Goal: Information Seeking & Learning: Learn about a topic

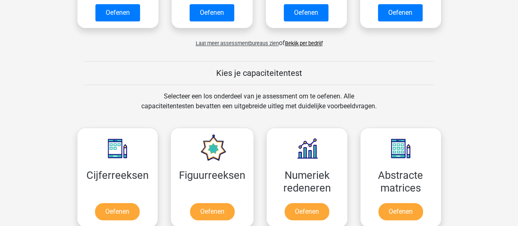
scroll to position [369, 0]
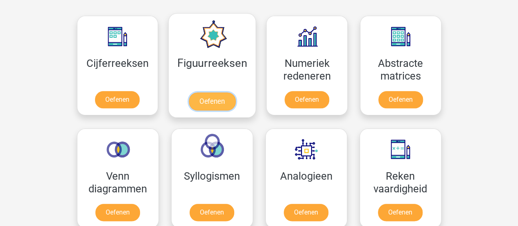
click at [213, 103] on link "Oefenen" at bounding box center [212, 101] width 47 height 18
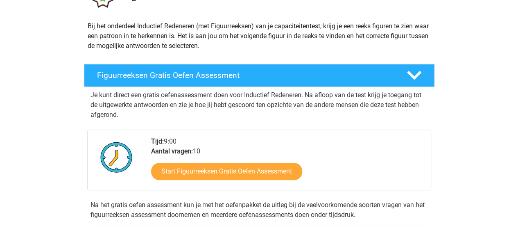
scroll to position [82, 0]
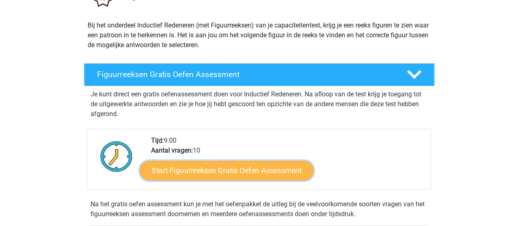
click at [195, 170] on link "Start Figuurreeksen Gratis Oefen Assessment" at bounding box center [227, 170] width 174 height 20
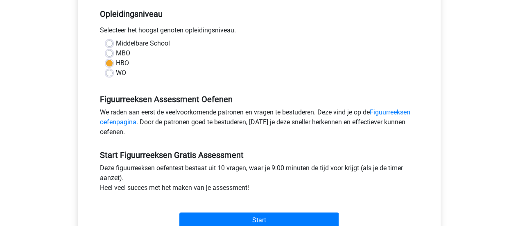
scroll to position [205, 0]
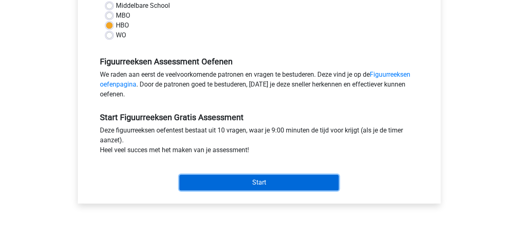
click at [219, 184] on input "Start" at bounding box center [258, 183] width 159 height 16
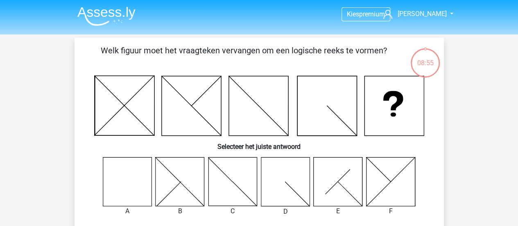
click at [118, 172] on icon at bounding box center [127, 181] width 49 height 49
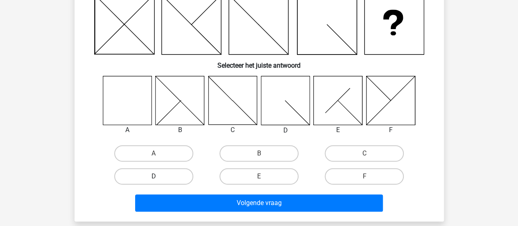
scroll to position [82, 0]
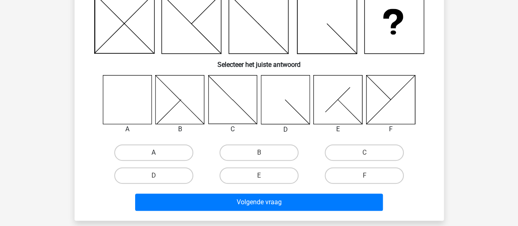
click at [136, 154] on label "A" at bounding box center [153, 152] width 79 height 16
click at [154, 154] on input "A" at bounding box center [156, 154] width 5 height 5
radio input "true"
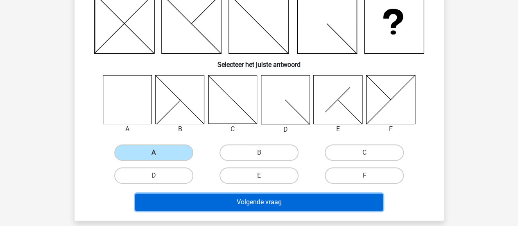
click at [247, 204] on button "Volgende vraag" at bounding box center [259, 201] width 248 height 17
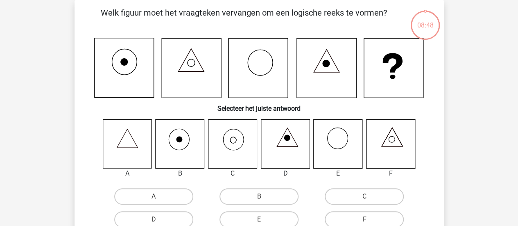
scroll to position [38, 0]
click at [369, 198] on input "C" at bounding box center [367, 198] width 5 height 5
radio input "true"
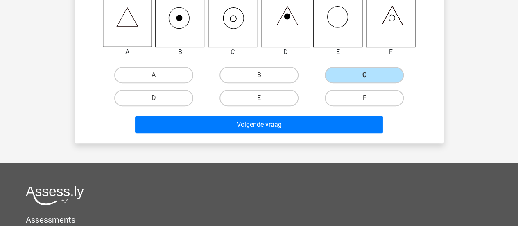
scroll to position [161, 0]
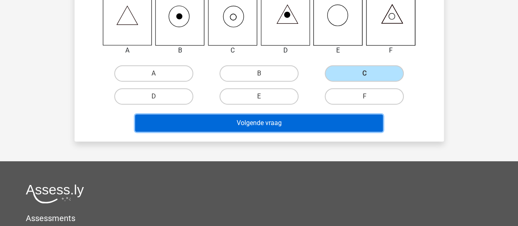
click at [268, 119] on button "Volgende vraag" at bounding box center [259, 122] width 248 height 17
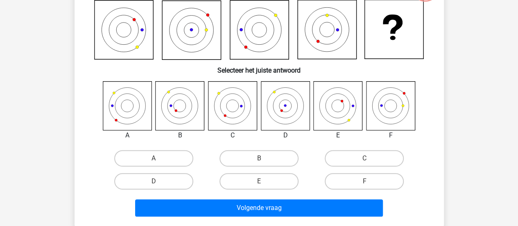
scroll to position [38, 0]
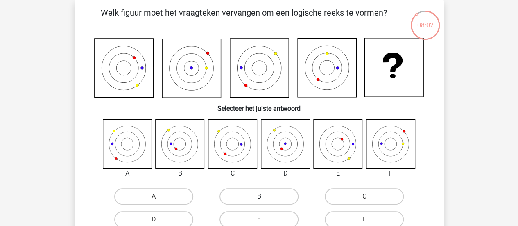
click at [263, 190] on label "B" at bounding box center [259, 196] width 79 height 16
click at [263, 196] on input "B" at bounding box center [261, 198] width 5 height 5
radio input "true"
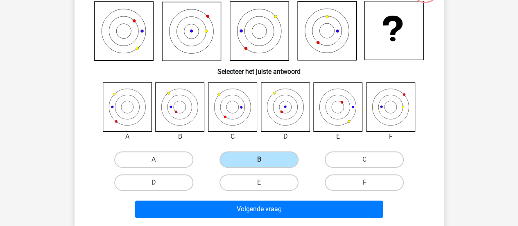
scroll to position [120, 0]
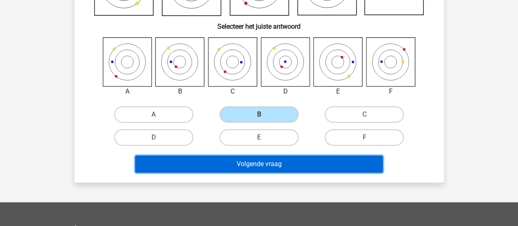
click at [274, 165] on button "Volgende vraag" at bounding box center [259, 163] width 248 height 17
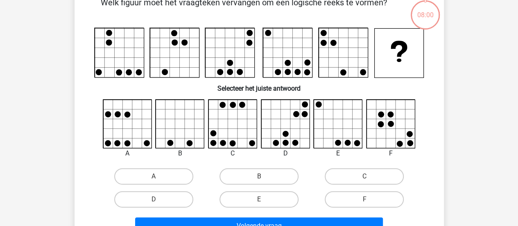
scroll to position [38, 0]
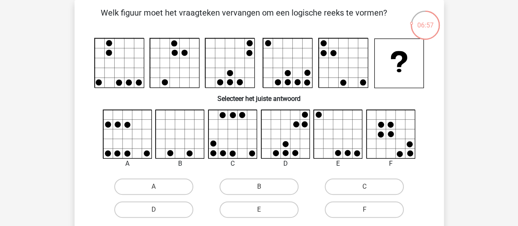
click at [297, 142] on icon at bounding box center [285, 134] width 49 height 49
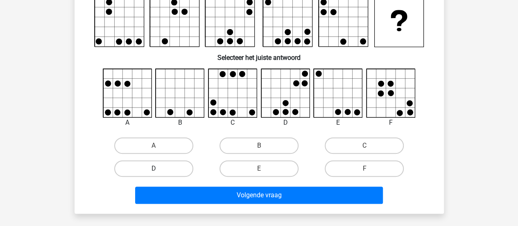
click at [164, 163] on label "D" at bounding box center [153, 168] width 79 height 16
click at [159, 168] on input "D" at bounding box center [156, 170] width 5 height 5
radio input "true"
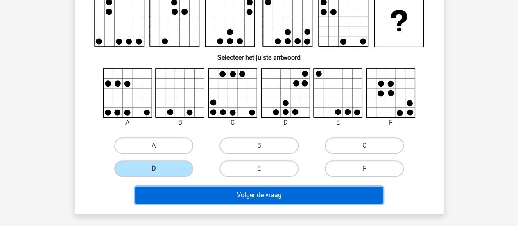
click at [209, 195] on button "Volgende vraag" at bounding box center [259, 194] width 248 height 17
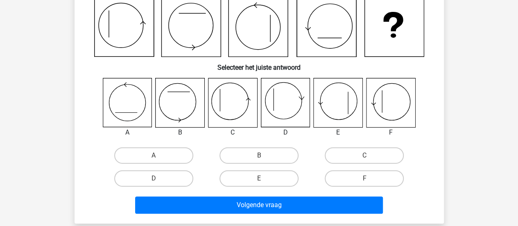
scroll to position [38, 0]
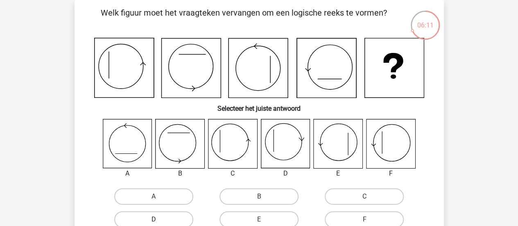
click at [173, 218] on label "D" at bounding box center [153, 219] width 79 height 16
click at [159, 219] on input "D" at bounding box center [156, 221] width 5 height 5
radio input "true"
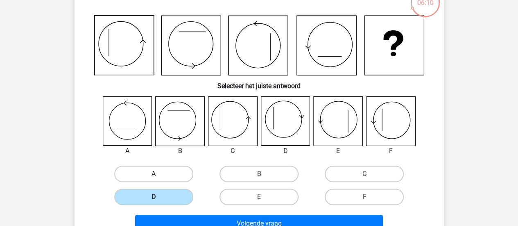
scroll to position [79, 0]
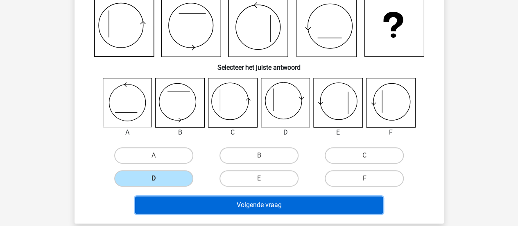
click at [210, 204] on button "Volgende vraag" at bounding box center [259, 204] width 248 height 17
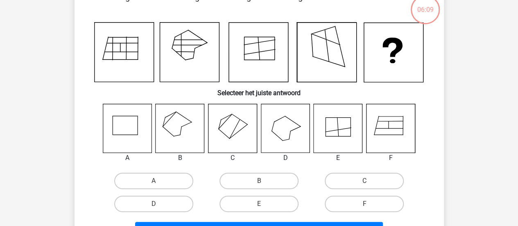
scroll to position [38, 0]
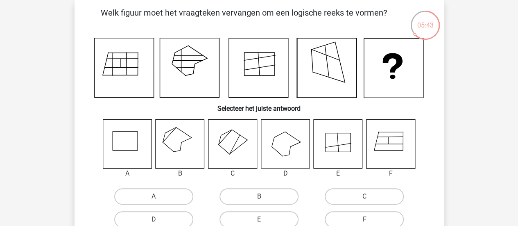
click at [256, 194] on label "B" at bounding box center [259, 196] width 79 height 16
click at [259, 196] on input "B" at bounding box center [261, 198] width 5 height 5
radio input "true"
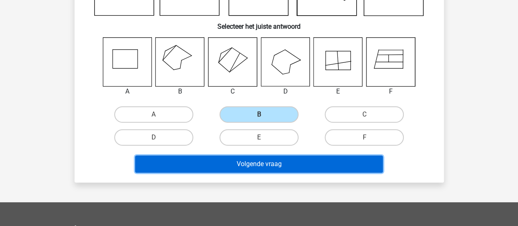
click at [264, 168] on button "Volgende vraag" at bounding box center [259, 163] width 248 height 17
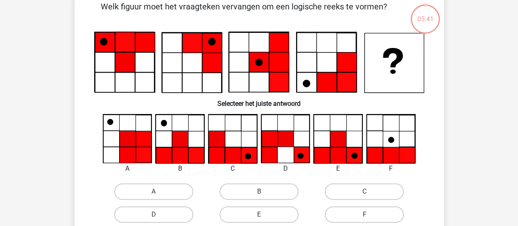
scroll to position [38, 0]
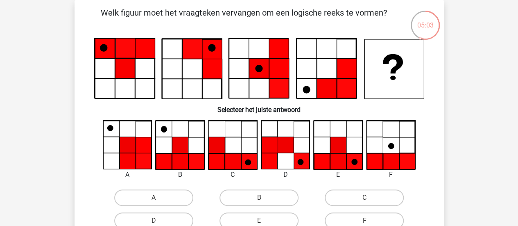
click at [260, 201] on input "B" at bounding box center [261, 199] width 5 height 5
radio input "true"
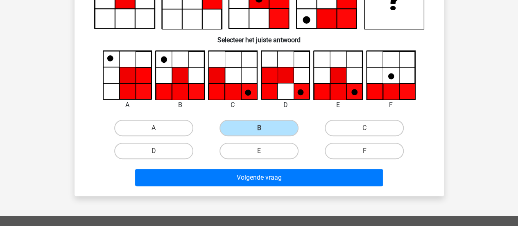
scroll to position [120, 0]
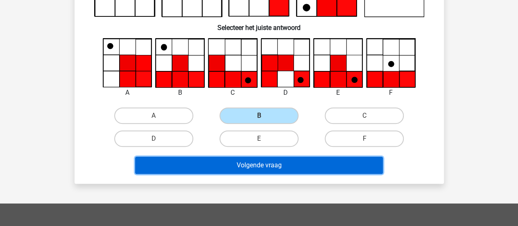
click at [262, 164] on button "Volgende vraag" at bounding box center [259, 165] width 248 height 17
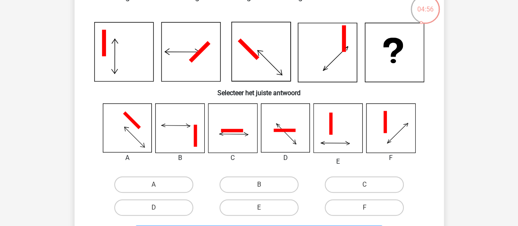
scroll to position [41, 0]
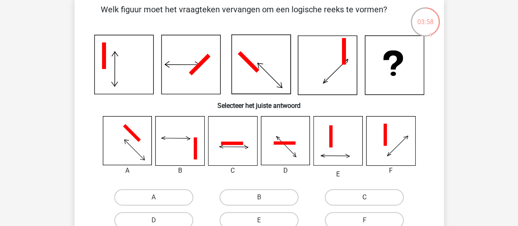
click at [358, 199] on label "C" at bounding box center [364, 197] width 79 height 16
click at [365, 199] on input "C" at bounding box center [367, 199] width 5 height 5
radio input "true"
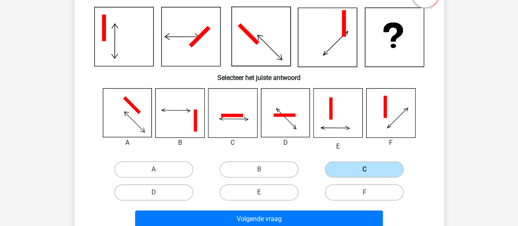
scroll to position [82, 0]
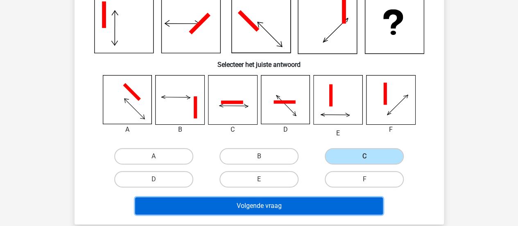
click at [286, 205] on button "Volgende vraag" at bounding box center [259, 205] width 248 height 17
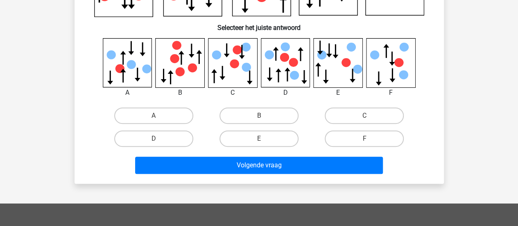
scroll to position [120, 0]
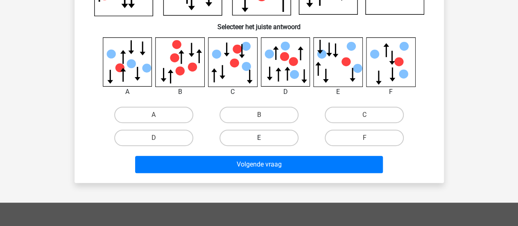
click at [256, 137] on label "E" at bounding box center [259, 137] width 79 height 16
click at [259, 138] on input "E" at bounding box center [261, 140] width 5 height 5
radio input "true"
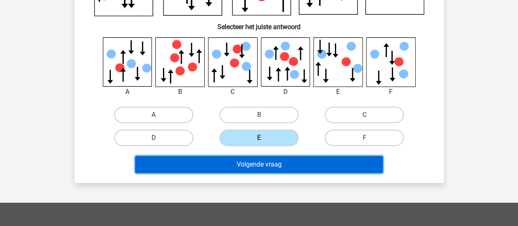
click at [251, 163] on button "Volgende vraag" at bounding box center [259, 164] width 248 height 17
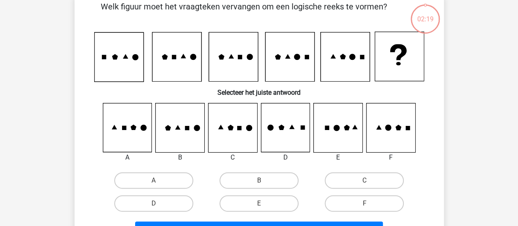
scroll to position [38, 0]
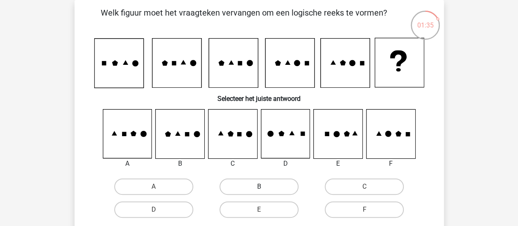
click at [252, 187] on label "B" at bounding box center [259, 186] width 79 height 16
click at [259, 187] on input "B" at bounding box center [261, 188] width 5 height 5
radio input "true"
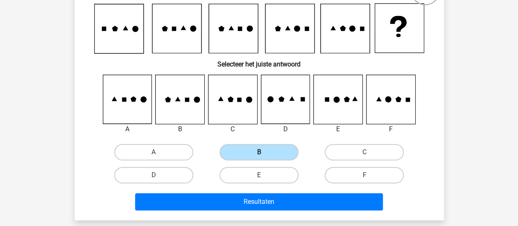
scroll to position [120, 0]
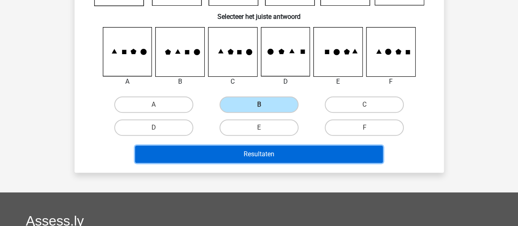
click at [251, 158] on button "Resultaten" at bounding box center [259, 153] width 248 height 17
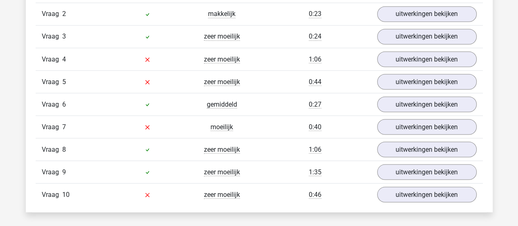
scroll to position [737, 0]
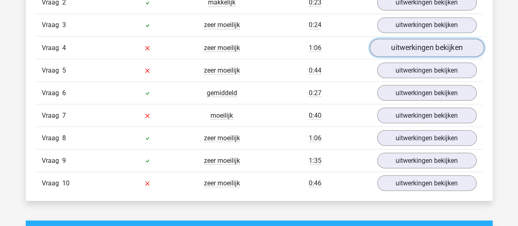
click at [464, 46] on link "uitwerkingen bekijken" at bounding box center [427, 48] width 114 height 18
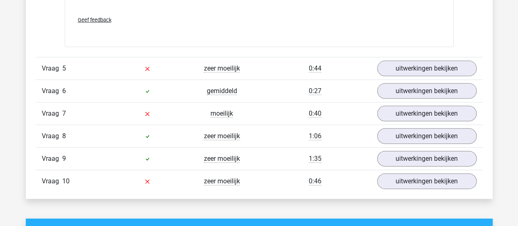
scroll to position [1229, 0]
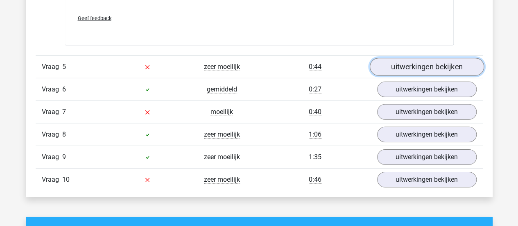
click at [436, 65] on link "uitwerkingen bekijken" at bounding box center [427, 67] width 114 height 18
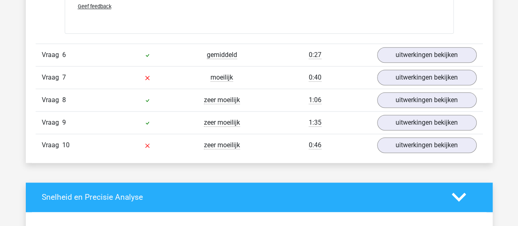
scroll to position [1967, 0]
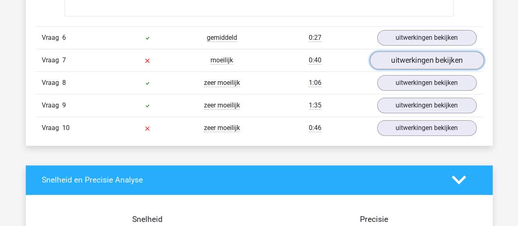
click at [402, 58] on link "uitwerkingen bekijken" at bounding box center [427, 60] width 114 height 18
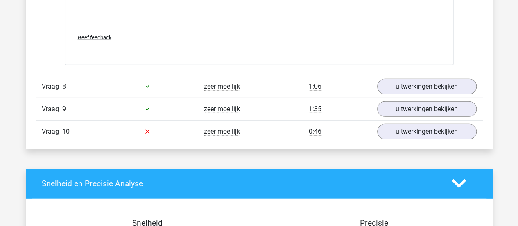
scroll to position [2663, 0]
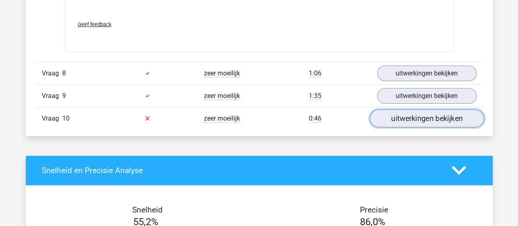
click at [423, 115] on link "uitwerkingen bekijken" at bounding box center [427, 118] width 114 height 18
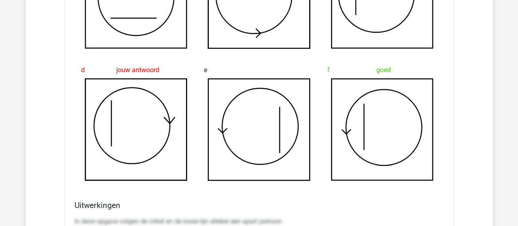
scroll to position [1475, 0]
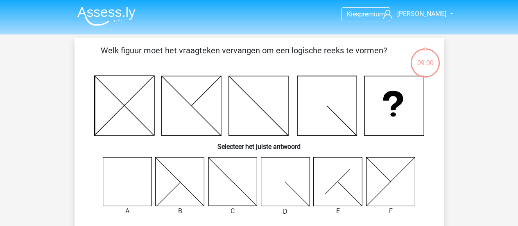
scroll to position [120, 0]
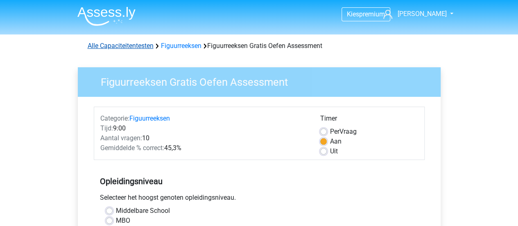
click at [123, 45] on link "Alle Capaciteitentesten" at bounding box center [121, 46] width 66 height 8
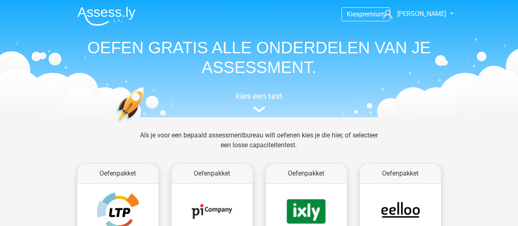
scroll to position [347, 0]
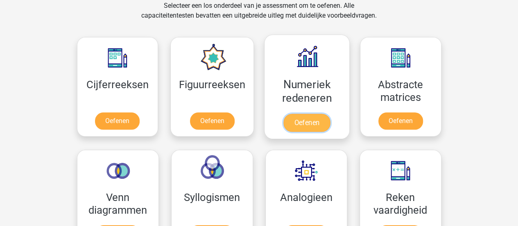
click at [307, 120] on link "Oefenen" at bounding box center [307, 122] width 47 height 18
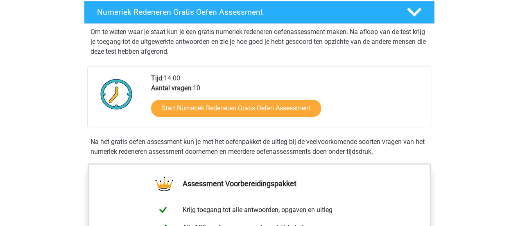
scroll to position [205, 0]
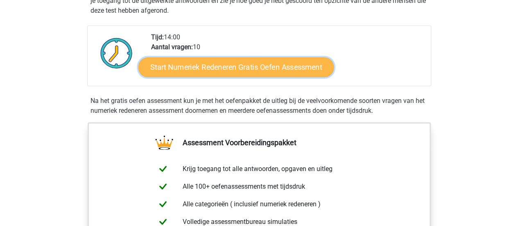
click at [189, 70] on link "Start Numeriek Redeneren Gratis Oefen Assessment" at bounding box center [235, 67] width 195 height 20
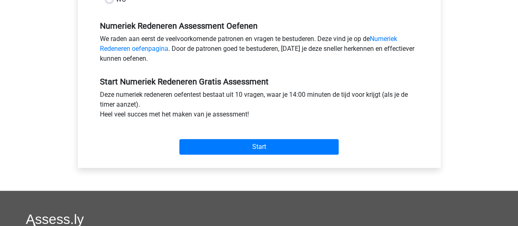
scroll to position [246, 0]
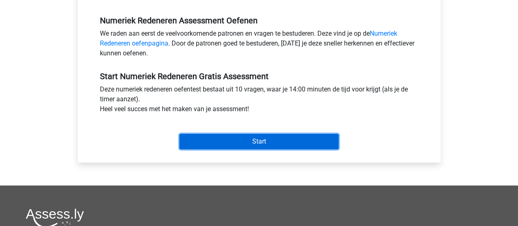
click at [233, 143] on input "Start" at bounding box center [258, 142] width 159 height 16
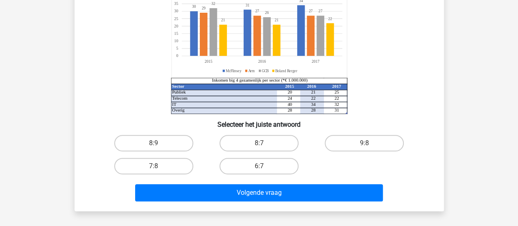
scroll to position [123, 0]
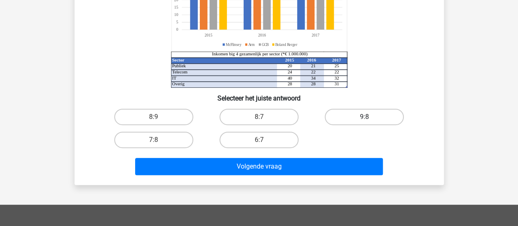
click at [355, 116] on label "9:8" at bounding box center [364, 117] width 79 height 16
click at [365, 117] on input "9:8" at bounding box center [367, 119] width 5 height 5
radio input "true"
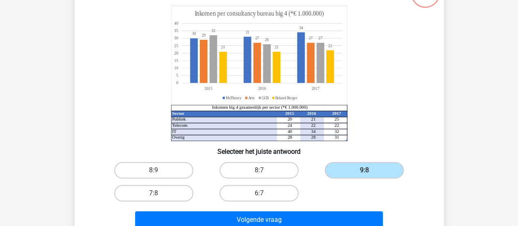
scroll to position [82, 0]
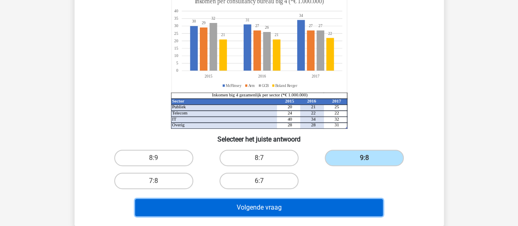
click at [238, 210] on button "Volgende vraag" at bounding box center [259, 207] width 248 height 17
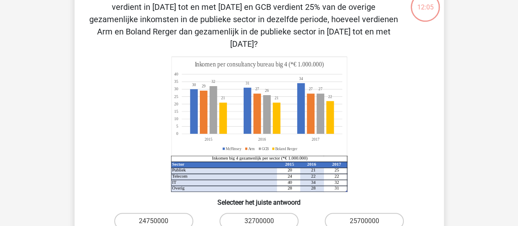
scroll to position [38, 0]
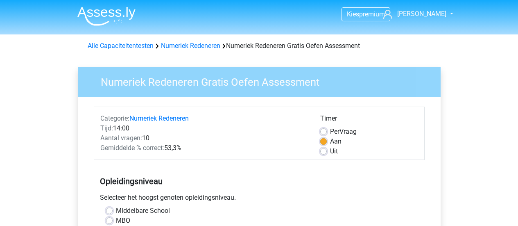
scroll to position [246, 0]
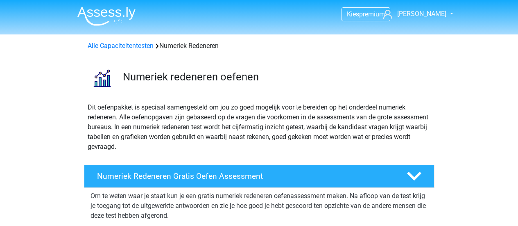
scroll to position [204, 0]
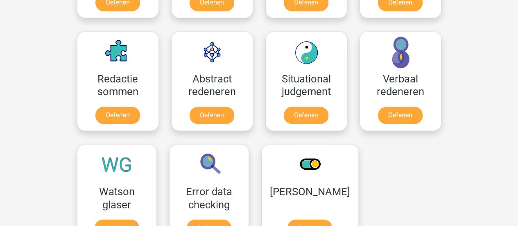
scroll to position [552, 0]
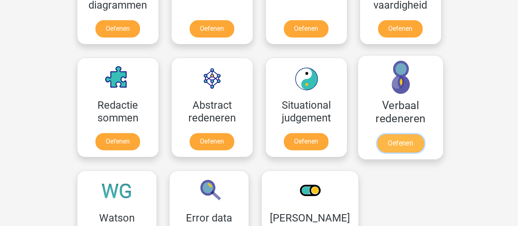
click at [403, 145] on link "Oefenen" at bounding box center [400, 143] width 47 height 18
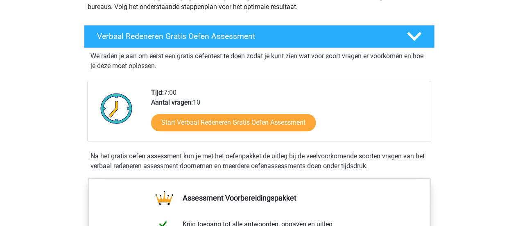
scroll to position [123, 0]
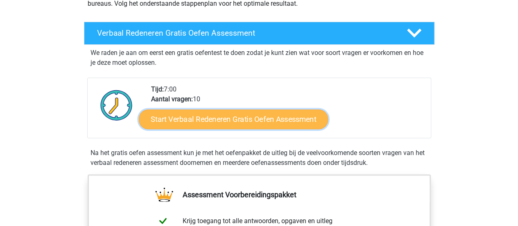
click at [195, 122] on link "Start Verbaal Redeneren Gratis Oefen Assessment" at bounding box center [233, 119] width 189 height 20
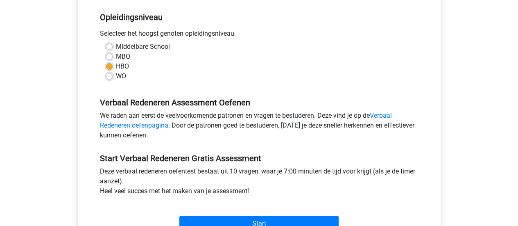
scroll to position [287, 0]
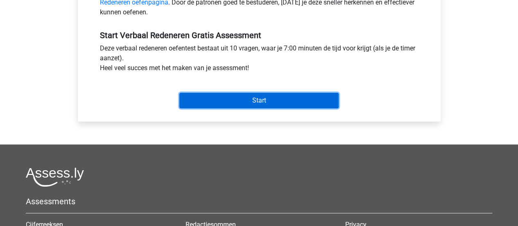
click at [239, 99] on input "Start" at bounding box center [258, 101] width 159 height 16
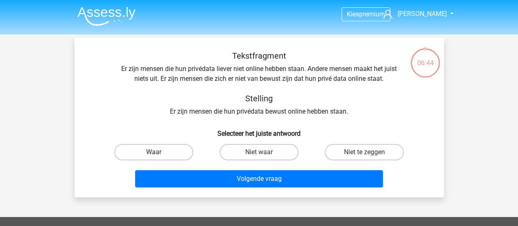
click at [179, 155] on label "Waar" at bounding box center [153, 152] width 79 height 16
click at [159, 155] on input "Waar" at bounding box center [156, 154] width 5 height 5
radio input "true"
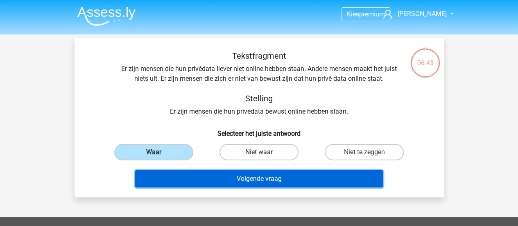
click at [202, 173] on button "Volgende vraag" at bounding box center [259, 178] width 248 height 17
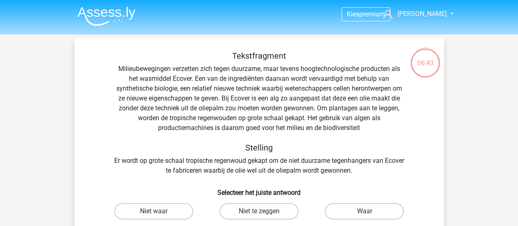
scroll to position [38, 0]
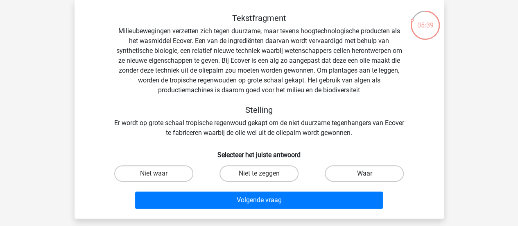
click at [376, 176] on label "Waar" at bounding box center [364, 173] width 79 height 16
click at [370, 176] on input "Waar" at bounding box center [367, 175] width 5 height 5
radio input "true"
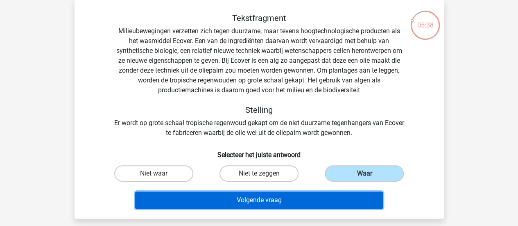
click at [304, 201] on button "Volgende vraag" at bounding box center [259, 199] width 248 height 17
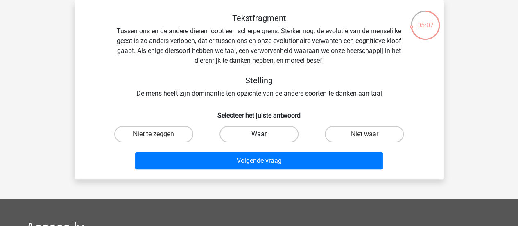
click at [288, 132] on label "Waar" at bounding box center [259, 134] width 79 height 16
click at [264, 134] on input "Waar" at bounding box center [261, 136] width 5 height 5
radio input "true"
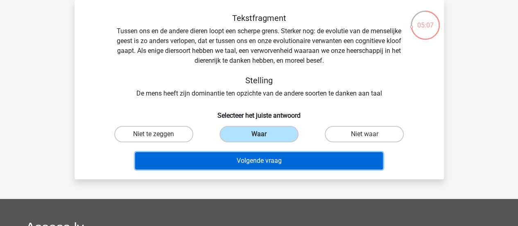
click at [284, 157] on button "Volgende vraag" at bounding box center [259, 160] width 248 height 17
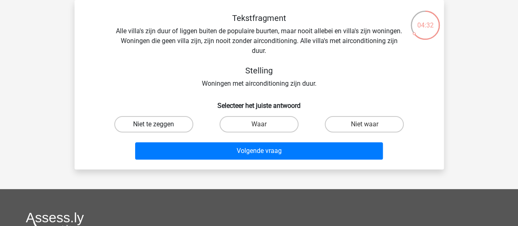
click at [142, 126] on label "Niet te zeggen" at bounding box center [153, 124] width 79 height 16
click at [154, 126] on input "Niet te zeggen" at bounding box center [156, 126] width 5 height 5
radio input "true"
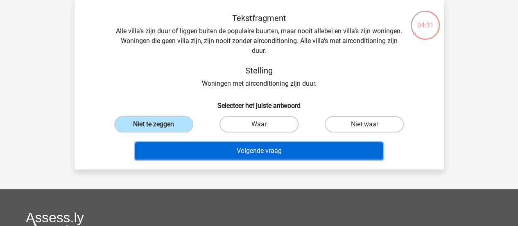
click at [244, 154] on button "Volgende vraag" at bounding box center [259, 150] width 248 height 17
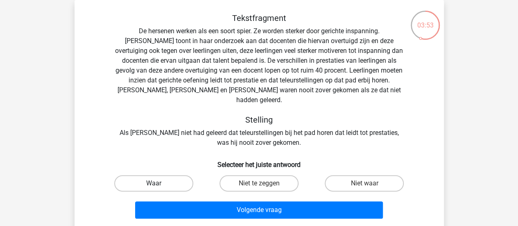
click at [174, 175] on label "Waar" at bounding box center [153, 183] width 79 height 16
click at [159, 183] on input "Waar" at bounding box center [156, 185] width 5 height 5
radio input "true"
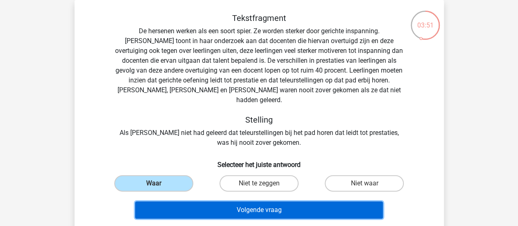
click at [197, 201] on button "Volgende vraag" at bounding box center [259, 209] width 248 height 17
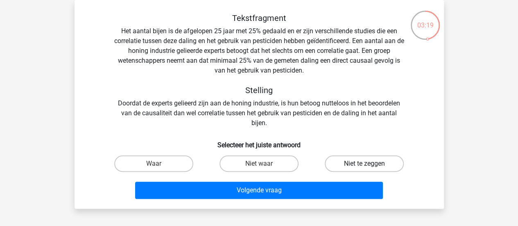
click at [370, 161] on label "Niet te zeggen" at bounding box center [364, 163] width 79 height 16
click at [370, 163] on input "Niet te zeggen" at bounding box center [367, 165] width 5 height 5
radio input "true"
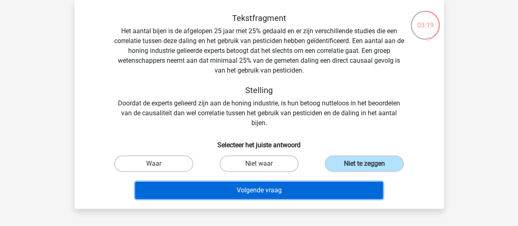
click at [255, 186] on button "Volgende vraag" at bounding box center [259, 189] width 248 height 17
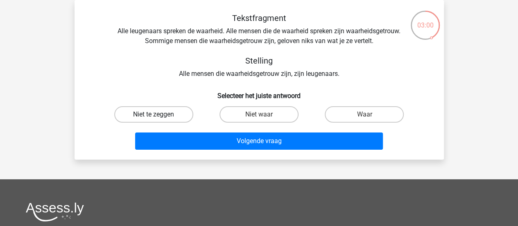
click at [176, 115] on label "Niet te zeggen" at bounding box center [153, 114] width 79 height 16
click at [159, 115] on input "Niet te zeggen" at bounding box center [156, 116] width 5 height 5
radio input "true"
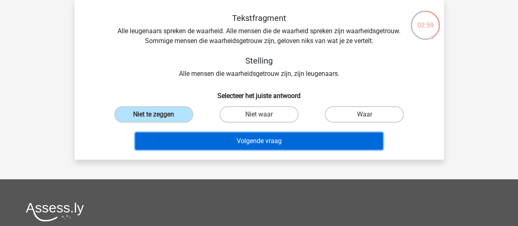
click at [206, 138] on button "Volgende vraag" at bounding box center [259, 140] width 248 height 17
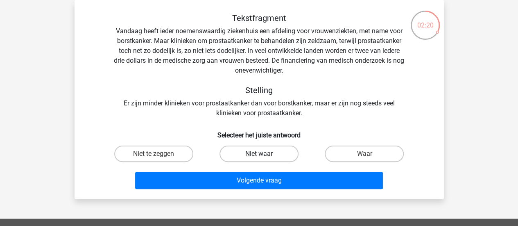
click at [271, 154] on label "Niet waar" at bounding box center [259, 153] width 79 height 16
click at [264, 154] on input "Niet waar" at bounding box center [261, 156] width 5 height 5
radio input "true"
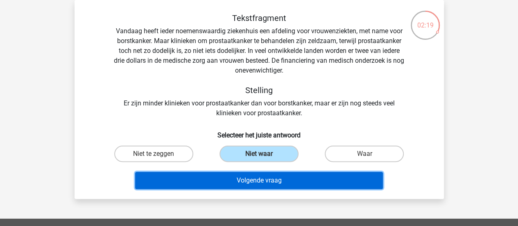
click at [278, 177] on button "Volgende vraag" at bounding box center [259, 180] width 248 height 17
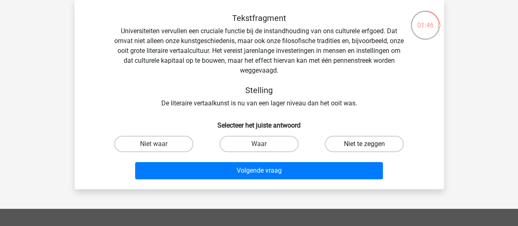
click at [346, 143] on label "Niet te zeggen" at bounding box center [364, 144] width 79 height 16
click at [365, 144] on input "Niet te zeggen" at bounding box center [367, 146] width 5 height 5
radio input "true"
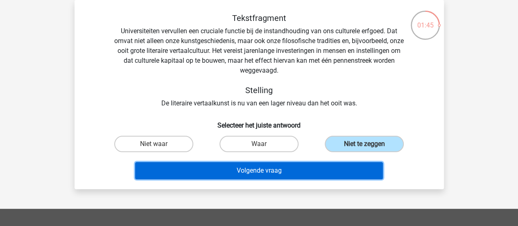
click at [313, 170] on button "Volgende vraag" at bounding box center [259, 170] width 248 height 17
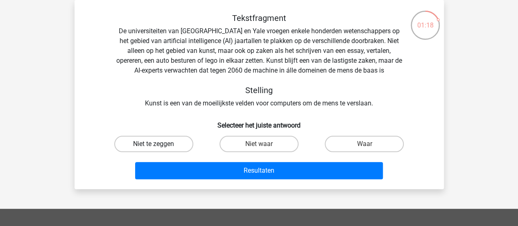
click at [172, 144] on label "Niet te zeggen" at bounding box center [153, 144] width 79 height 16
click at [159, 144] on input "Niet te zeggen" at bounding box center [156, 146] width 5 height 5
radio input "true"
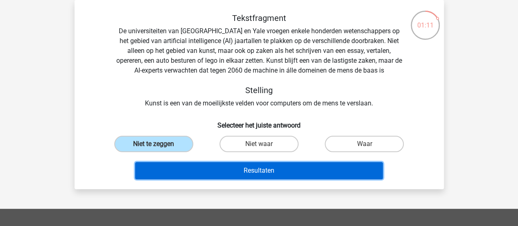
click at [256, 169] on button "Resultaten" at bounding box center [259, 170] width 248 height 17
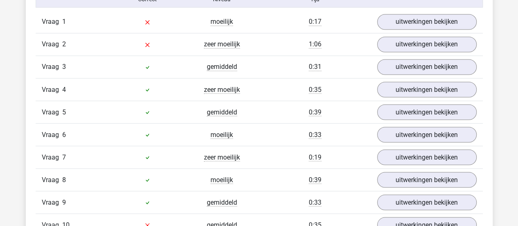
scroll to position [656, 0]
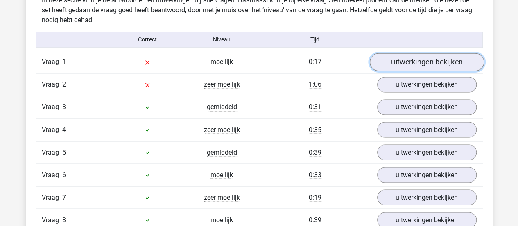
click at [393, 61] on link "uitwerkingen bekijken" at bounding box center [427, 62] width 114 height 18
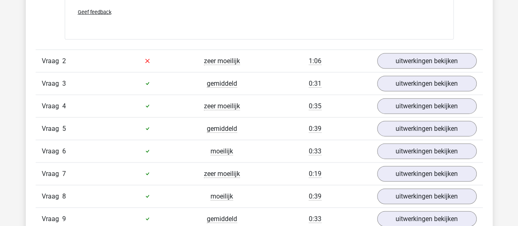
scroll to position [901, 0]
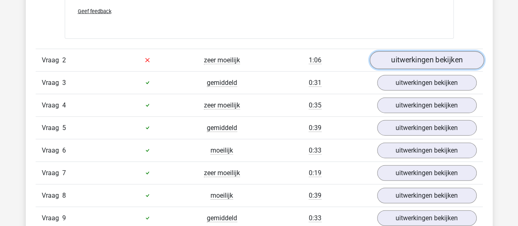
click at [397, 61] on link "uitwerkingen bekijken" at bounding box center [427, 60] width 114 height 18
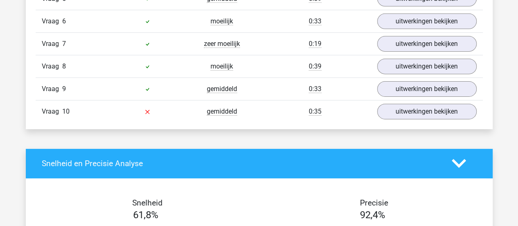
scroll to position [1311, 0]
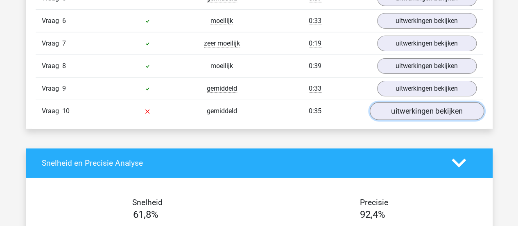
click at [408, 109] on link "uitwerkingen bekijken" at bounding box center [427, 111] width 114 height 18
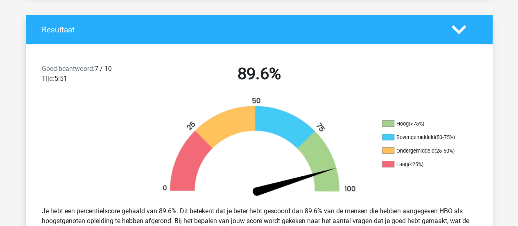
scroll to position [123, 0]
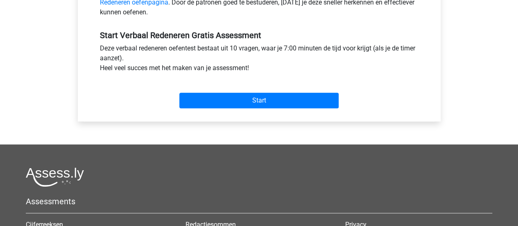
scroll to position [41, 0]
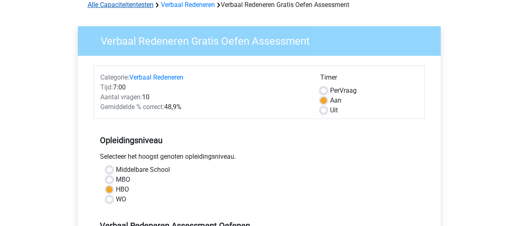
click at [134, 6] on link "Alle Capaciteitentesten" at bounding box center [121, 5] width 66 height 8
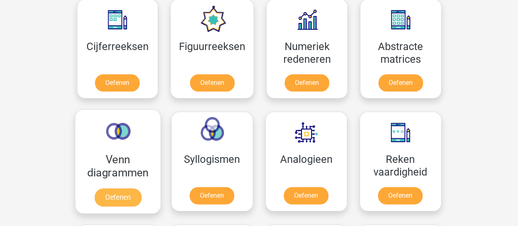
scroll to position [306, 0]
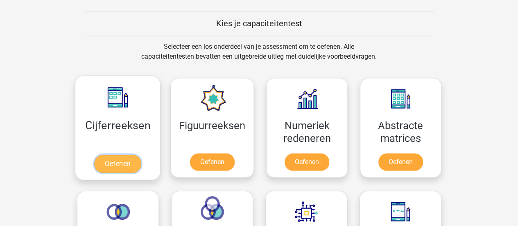
click at [120, 164] on link "Oefenen" at bounding box center [117, 163] width 47 height 18
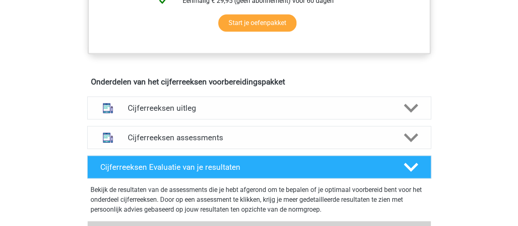
scroll to position [369, 0]
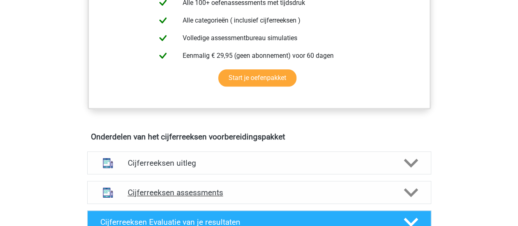
click at [412, 197] on polygon at bounding box center [411, 192] width 14 height 9
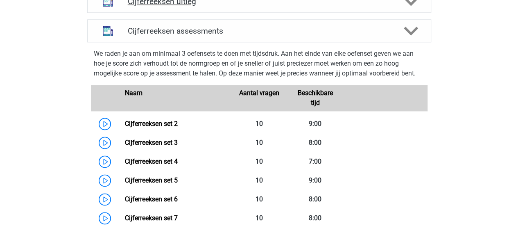
scroll to position [533, 0]
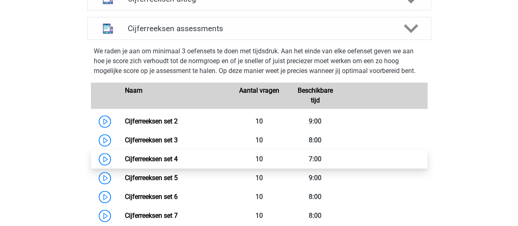
click at [147, 163] on link "Cijferreeksen set 4" at bounding box center [151, 159] width 53 height 8
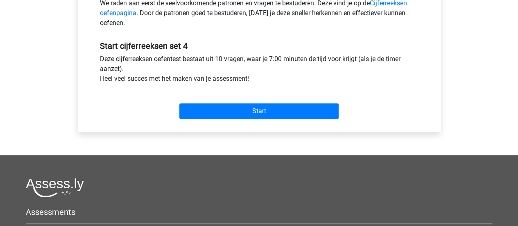
scroll to position [287, 0]
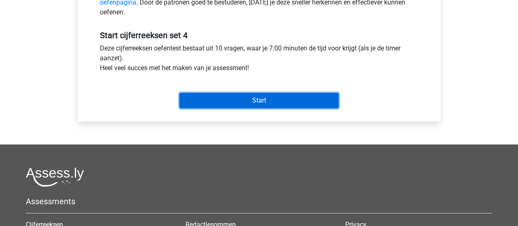
click at [270, 98] on input "Start" at bounding box center [258, 101] width 159 height 16
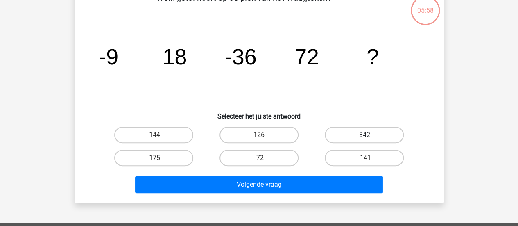
scroll to position [82, 0]
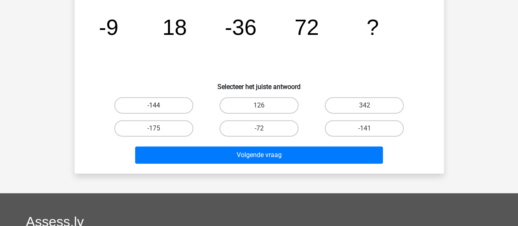
click at [135, 111] on label "-144" at bounding box center [153, 105] width 79 height 16
click at [154, 111] on input "-144" at bounding box center [156, 107] width 5 height 5
radio input "true"
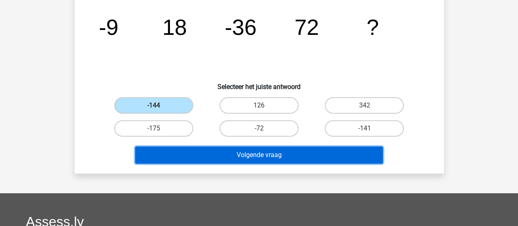
click at [177, 150] on button "Volgende vraag" at bounding box center [259, 154] width 248 height 17
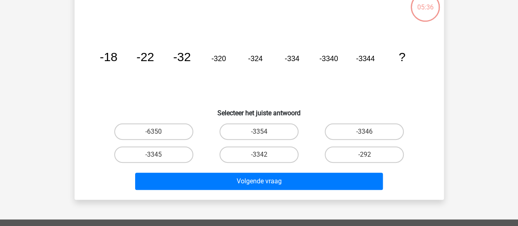
scroll to position [38, 0]
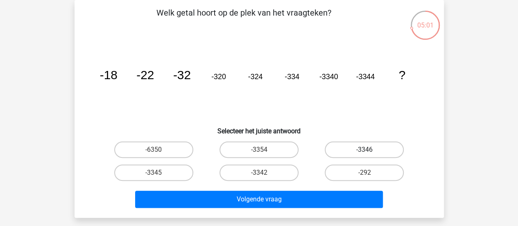
click at [374, 150] on label "-3346" at bounding box center [364, 149] width 79 height 16
click at [370, 150] on input "-3346" at bounding box center [367, 152] width 5 height 5
radio input "true"
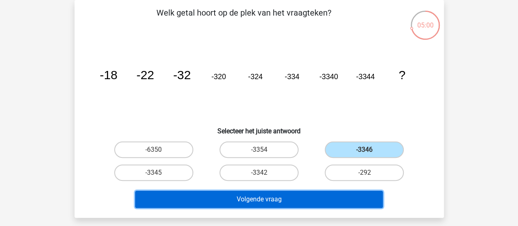
click at [276, 203] on button "Volgende vraag" at bounding box center [259, 199] width 248 height 17
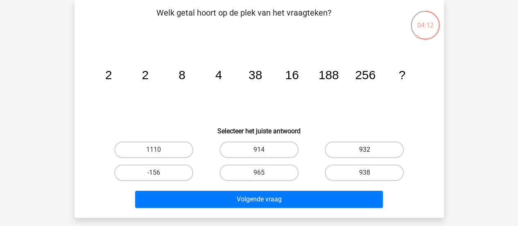
click at [381, 147] on label "932" at bounding box center [364, 149] width 79 height 16
click at [370, 150] on input "932" at bounding box center [367, 152] width 5 height 5
radio input "true"
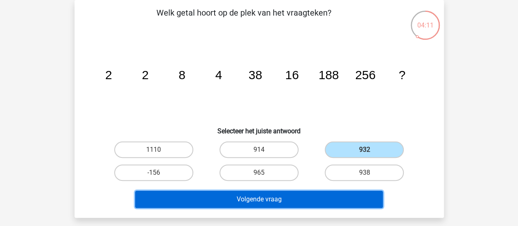
click at [293, 196] on button "Volgende vraag" at bounding box center [259, 199] width 248 height 17
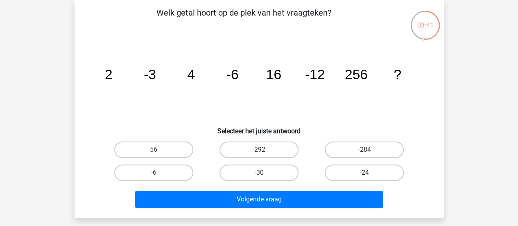
click at [373, 173] on label "-24" at bounding box center [364, 172] width 79 height 16
click at [370, 173] on input "-24" at bounding box center [367, 174] width 5 height 5
radio input "true"
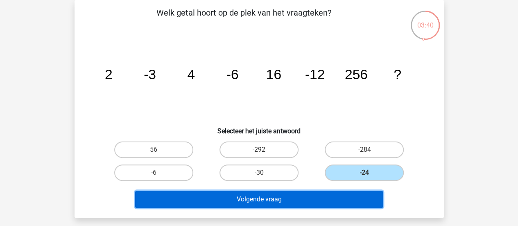
click at [326, 200] on button "Volgende vraag" at bounding box center [259, 199] width 248 height 17
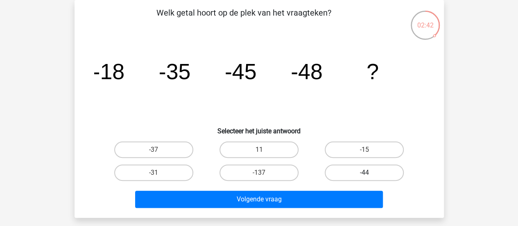
click at [348, 172] on label "-44" at bounding box center [364, 172] width 79 height 16
click at [365, 172] on input "-44" at bounding box center [367, 174] width 5 height 5
radio input "true"
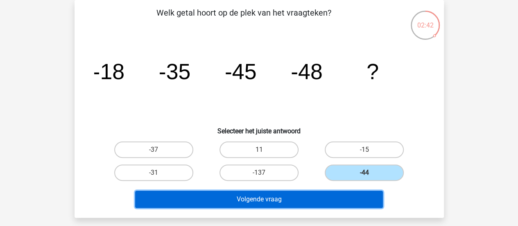
click at [324, 201] on button "Volgende vraag" at bounding box center [259, 199] width 248 height 17
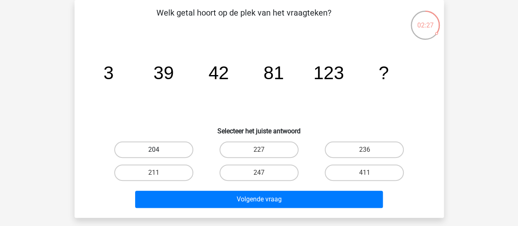
click at [175, 147] on label "204" at bounding box center [153, 149] width 79 height 16
click at [159, 150] on input "204" at bounding box center [156, 152] width 5 height 5
radio input "true"
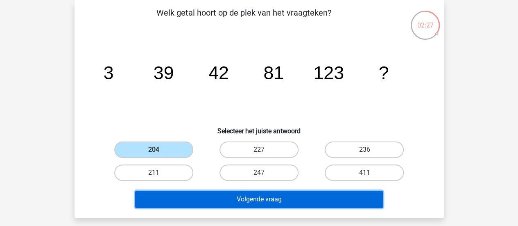
click at [186, 195] on button "Volgende vraag" at bounding box center [259, 199] width 248 height 17
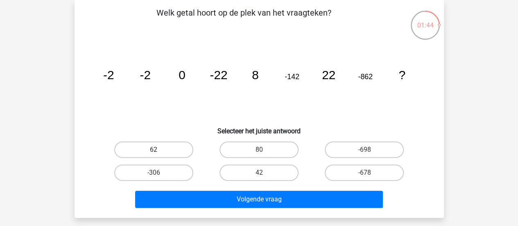
click at [163, 147] on label "62" at bounding box center [153, 149] width 79 height 16
click at [159, 150] on input "62" at bounding box center [156, 152] width 5 height 5
radio input "true"
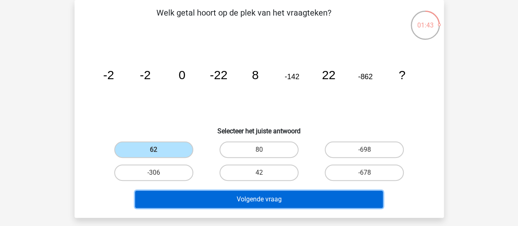
click at [202, 199] on button "Volgende vraag" at bounding box center [259, 199] width 248 height 17
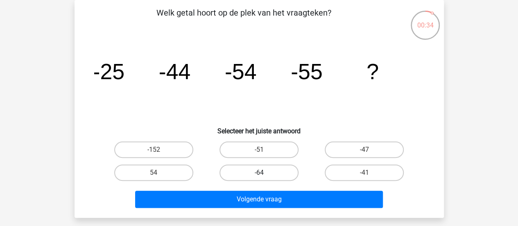
drag, startPoint x: 273, startPoint y: 150, endPoint x: 269, endPoint y: 168, distance: 18.5
click at [272, 150] on label "-51" at bounding box center [259, 149] width 79 height 16
click at [264, 150] on input "-51" at bounding box center [261, 152] width 5 height 5
radio input "true"
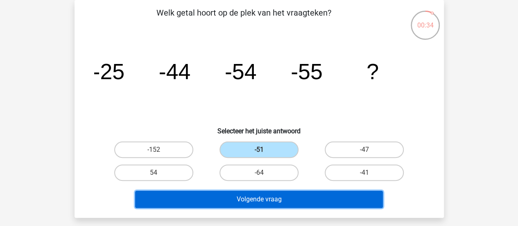
click at [270, 193] on button "Volgende vraag" at bounding box center [259, 199] width 248 height 17
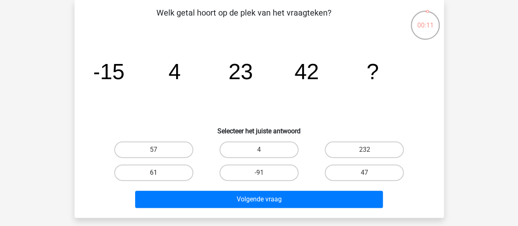
click at [151, 172] on label "61" at bounding box center [153, 172] width 79 height 16
click at [154, 172] on input "61" at bounding box center [156, 174] width 5 height 5
radio input "true"
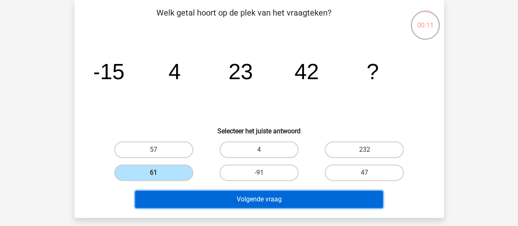
click at [168, 198] on button "Volgende vraag" at bounding box center [259, 199] width 248 height 17
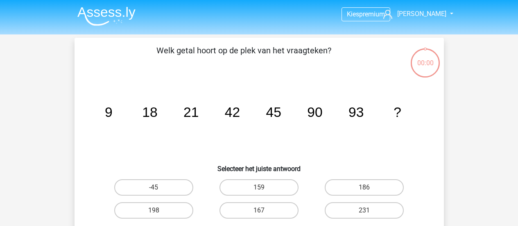
scroll to position [38, 0]
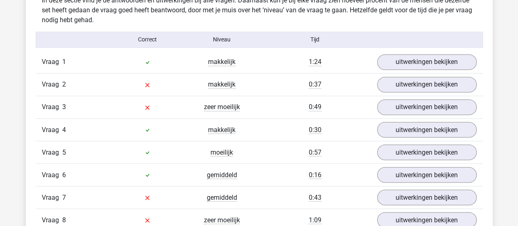
scroll to position [656, 0]
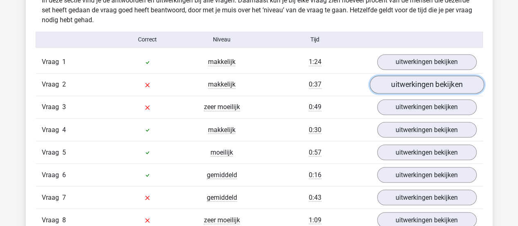
click at [419, 84] on link "uitwerkingen bekijken" at bounding box center [427, 84] width 114 height 18
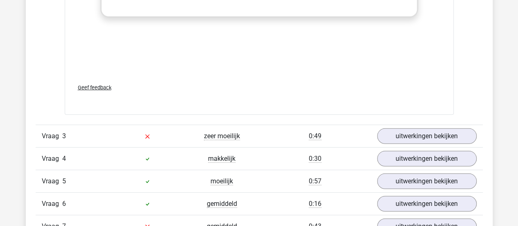
scroll to position [1188, 0]
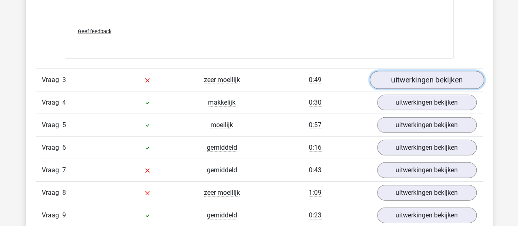
click at [431, 76] on link "uitwerkingen bekijken" at bounding box center [427, 80] width 114 height 18
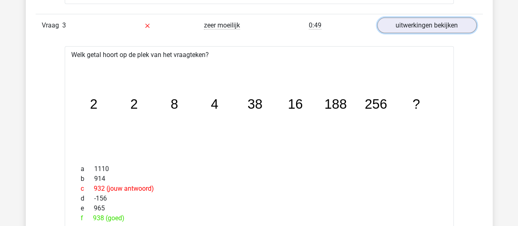
scroll to position [1229, 0]
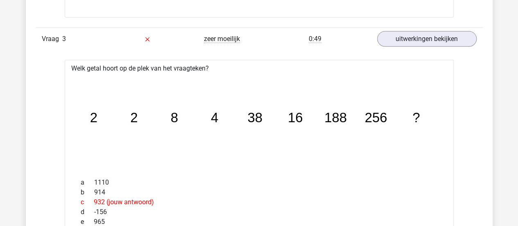
click at [265, 190] on div "b 914" at bounding box center [260, 192] width 370 height 10
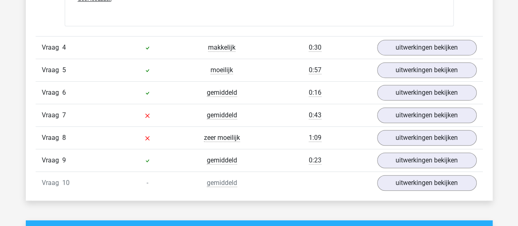
scroll to position [1762, 0]
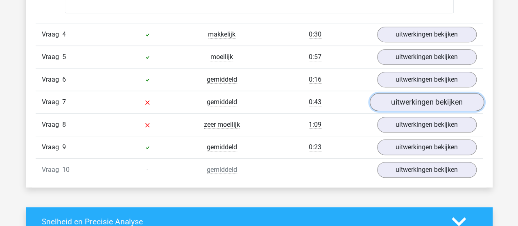
click at [449, 95] on link "uitwerkingen bekijken" at bounding box center [427, 102] width 114 height 18
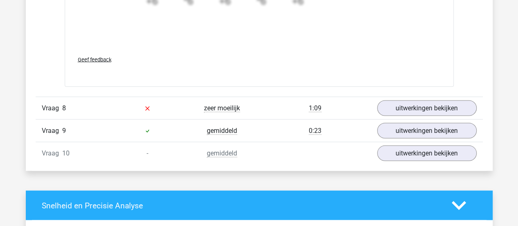
scroll to position [2294, 0]
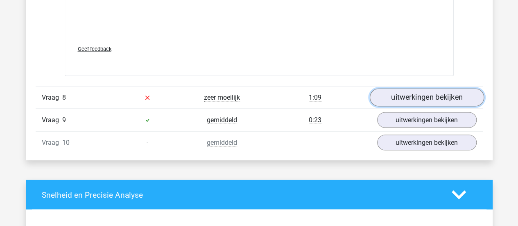
click at [398, 91] on link "uitwerkingen bekijken" at bounding box center [427, 97] width 114 height 18
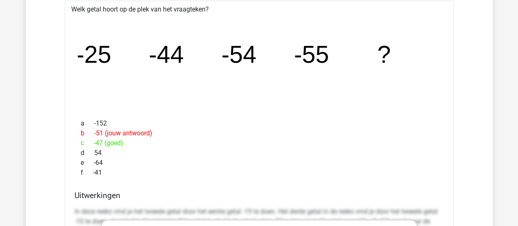
scroll to position [2417, 0]
